Goal: Task Accomplishment & Management: Use online tool/utility

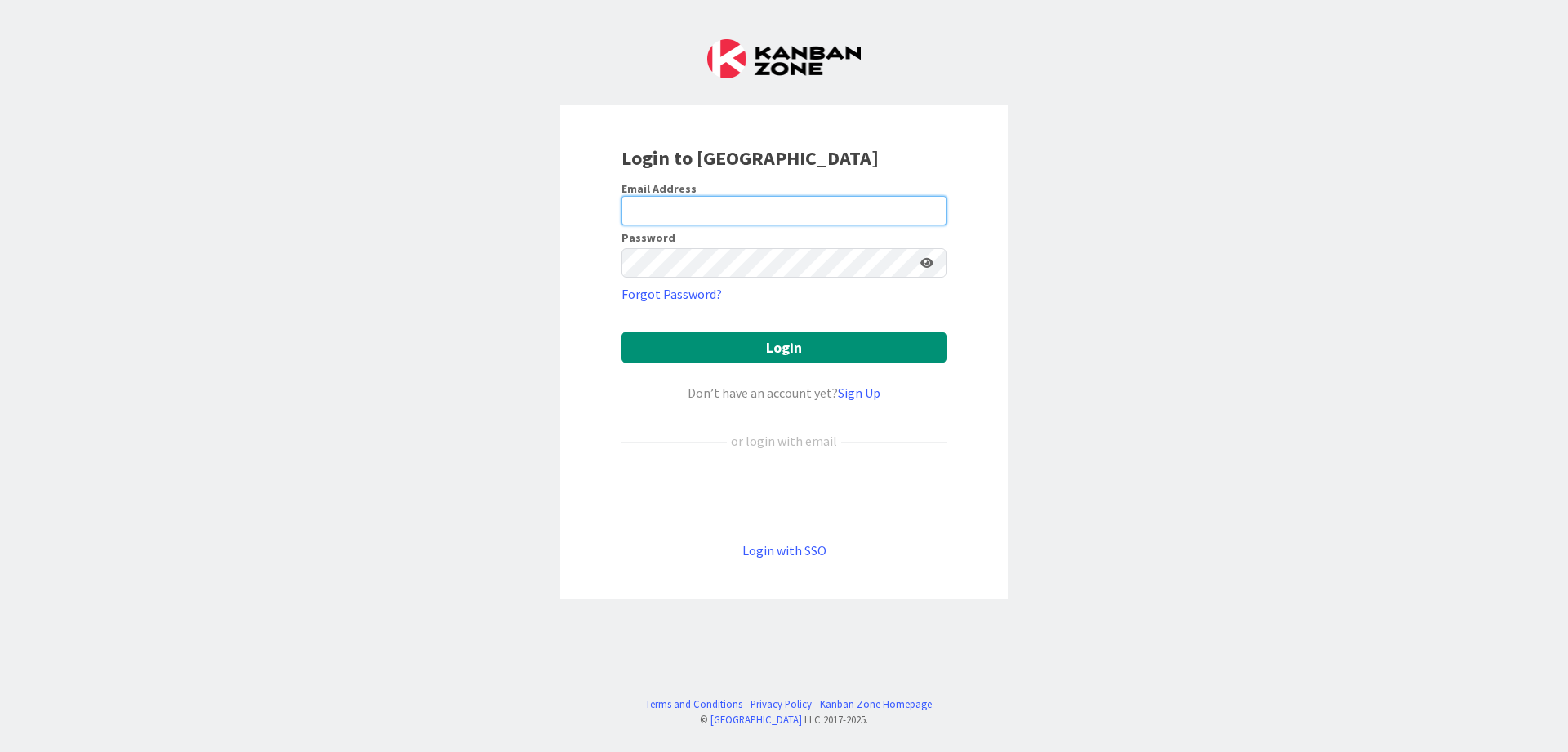
click at [764, 214] on input "email" at bounding box center [784, 210] width 325 height 29
type input "[PERSON_NAME][EMAIL_ADDRESS][DOMAIN_NAME]"
click at [621, 332] on button "Login" at bounding box center [784, 347] width 325 height 32
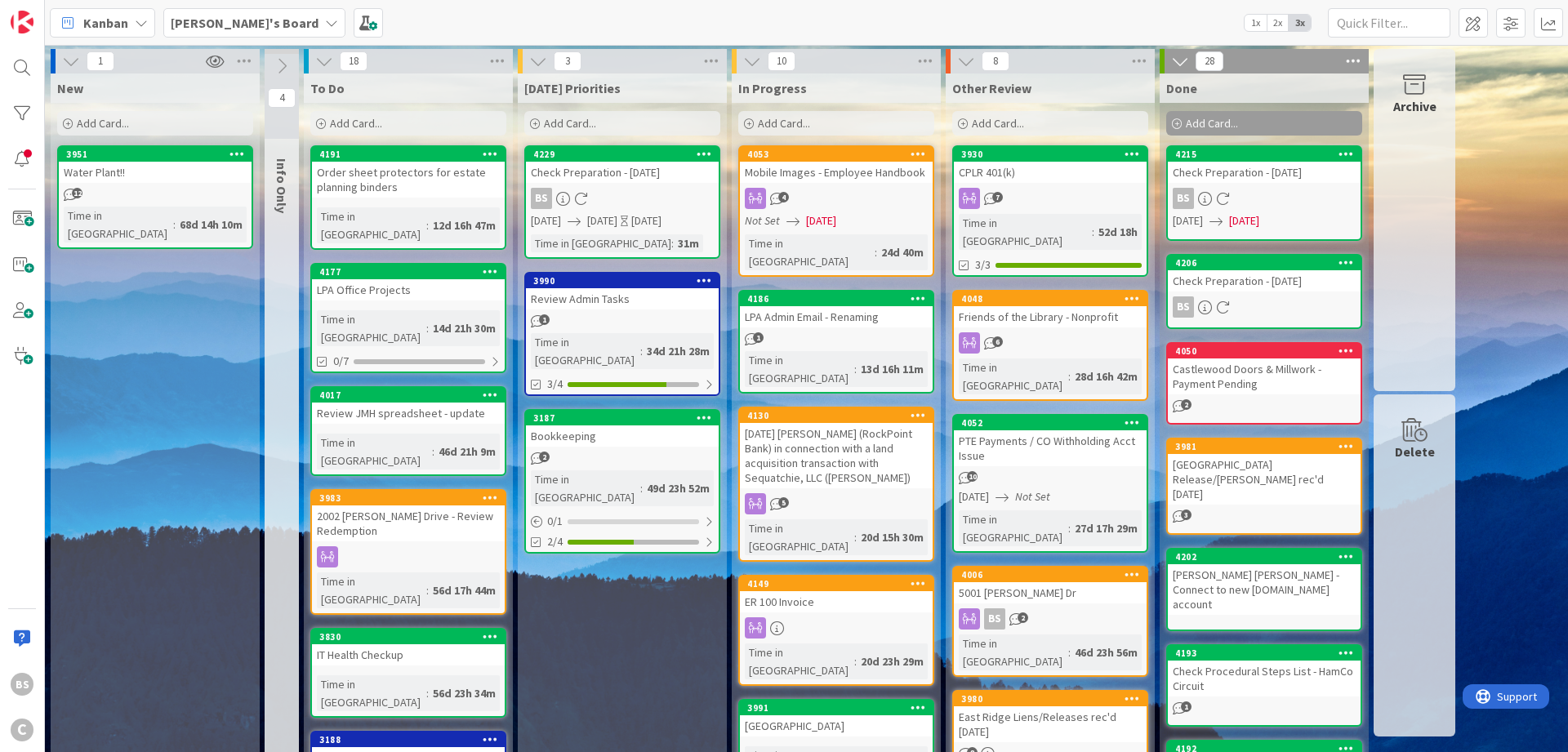
click at [220, 21] on b "[PERSON_NAME]'s Board" at bounding box center [244, 22] width 148 height 17
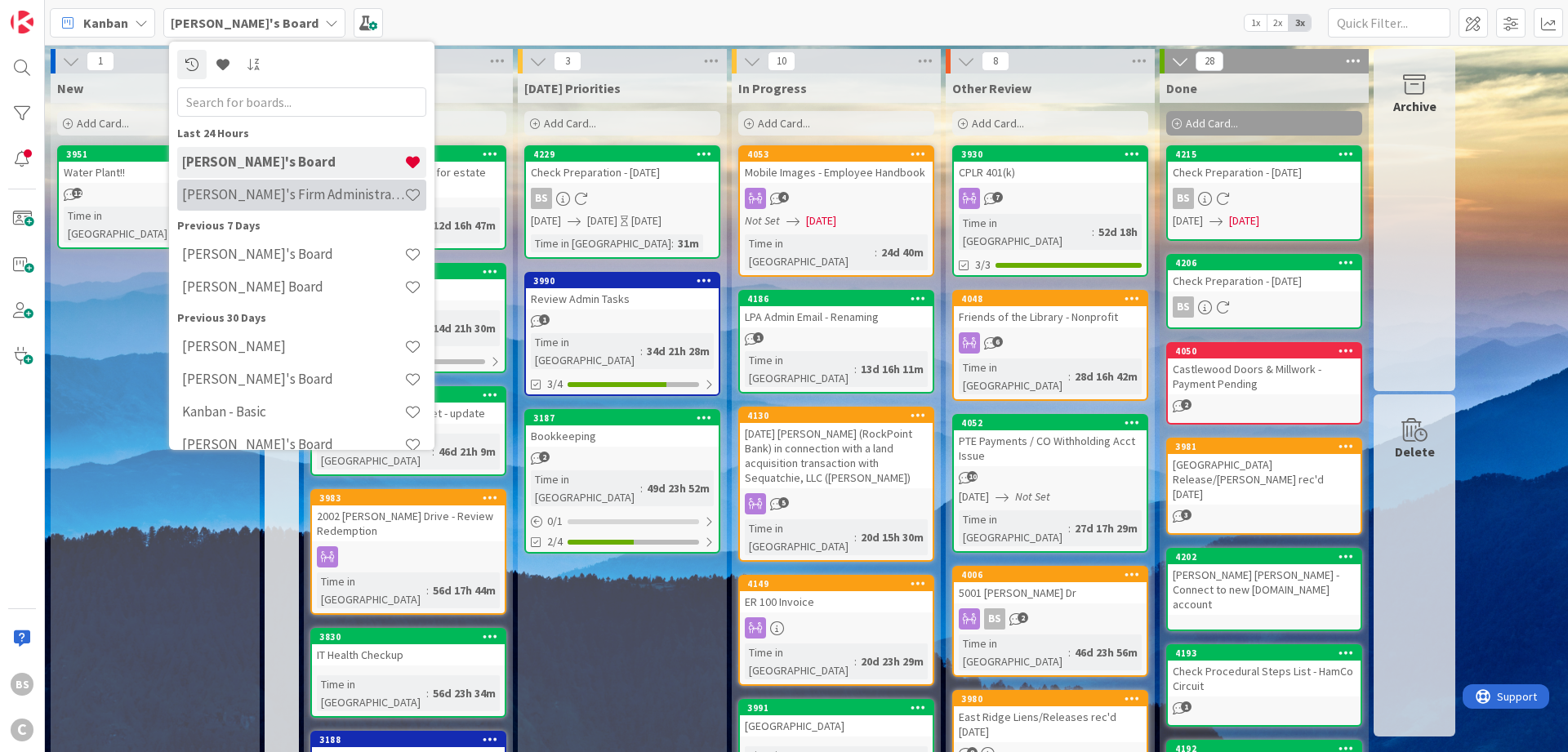
click at [255, 192] on h4 "[PERSON_NAME]'s Firm Administration Board" at bounding box center [292, 194] width 222 height 17
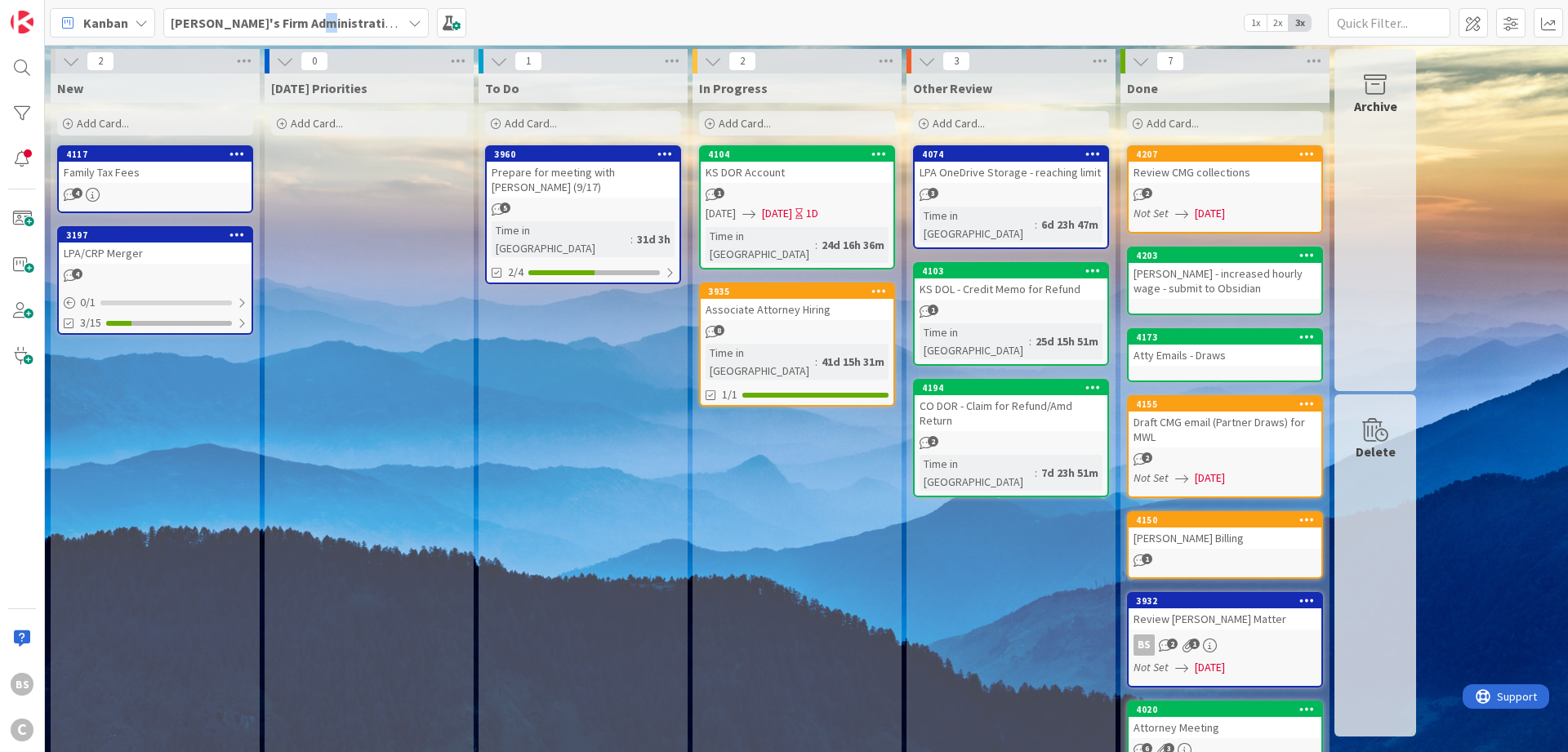
click at [313, 27] on b "[PERSON_NAME]'s Firm Administration Board" at bounding box center [304, 22] width 268 height 17
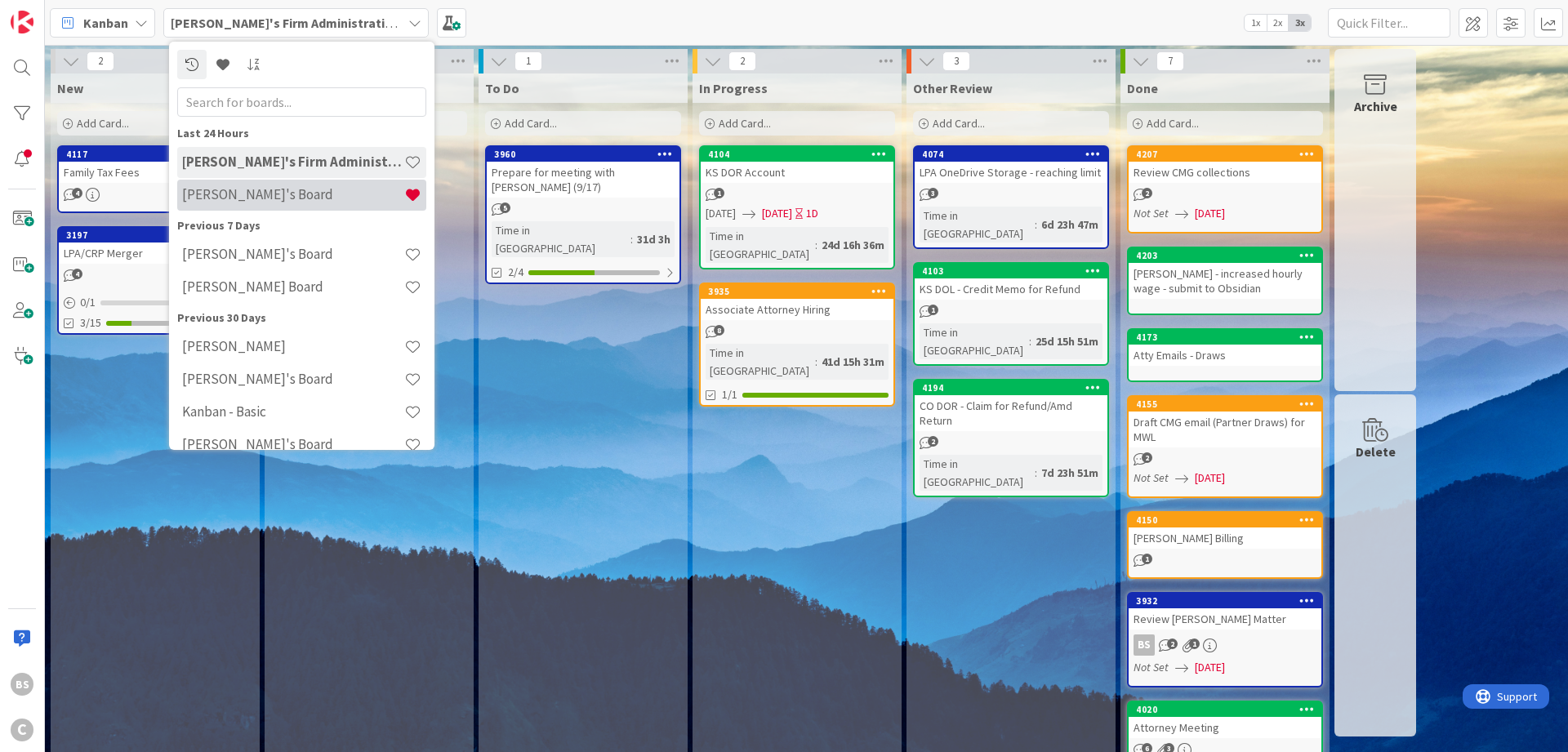
click at [304, 191] on h4 "[PERSON_NAME]'s Board" at bounding box center [292, 194] width 222 height 17
